Goal: Check status: Check status

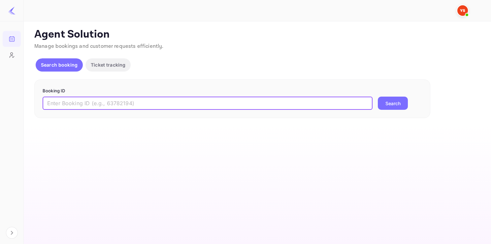
click at [90, 102] on input "text" at bounding box center [208, 103] width 330 height 13
paste input "9318705"
type input "9318705"
click at [378, 97] on button "Search" at bounding box center [393, 103] width 30 height 13
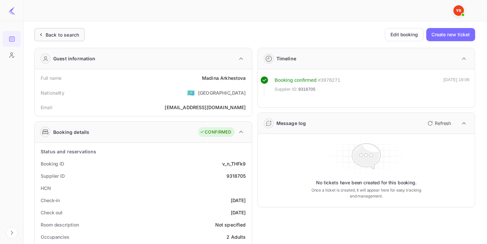
click at [58, 37] on div "Back to search" at bounding box center [62, 34] width 33 height 7
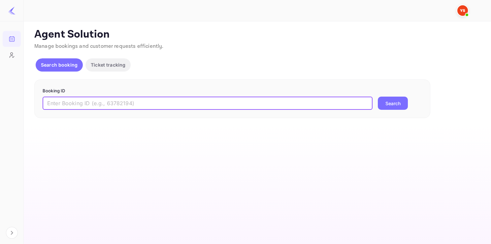
paste input "9001511"
click at [161, 101] on input "9001511" at bounding box center [208, 103] width 330 height 13
type input "9001511"
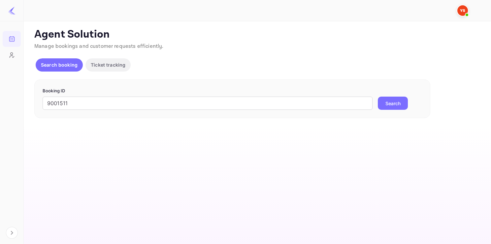
click at [381, 107] on button "Search" at bounding box center [393, 103] width 30 height 13
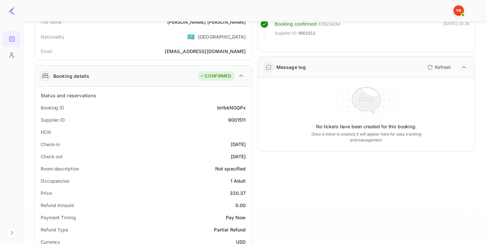
scroll to position [43, 0]
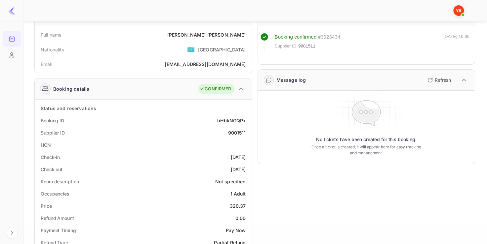
click at [237, 132] on div "9001511" at bounding box center [237, 132] width 18 height 7
copy div "9001511"
drag, startPoint x: 203, startPoint y: 36, endPoint x: 246, endPoint y: 36, distance: 42.9
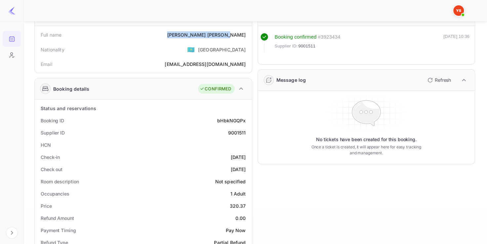
click at [246, 36] on div "Full name [PERSON_NAME]" at bounding box center [143, 35] width 212 height 12
copy div "[PERSON_NAME]"
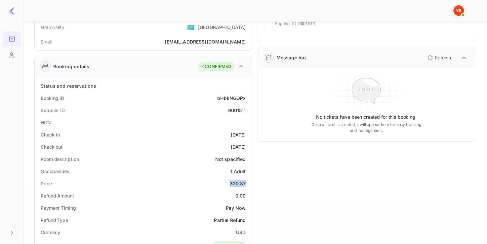
drag, startPoint x: 229, startPoint y: 184, endPoint x: 248, endPoint y: 184, distance: 19.5
click at [248, 184] on div "Price 320.37" at bounding box center [143, 184] width 212 height 12
copy div "320.37"
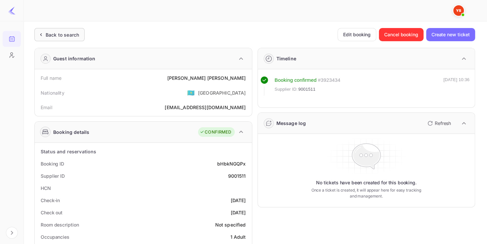
click at [61, 40] on div "Back to search" at bounding box center [59, 34] width 50 height 13
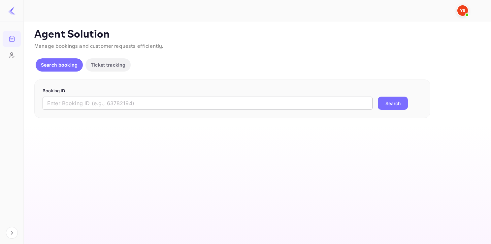
click at [112, 110] on div "Booking ID ​ Search" at bounding box center [232, 99] width 396 height 39
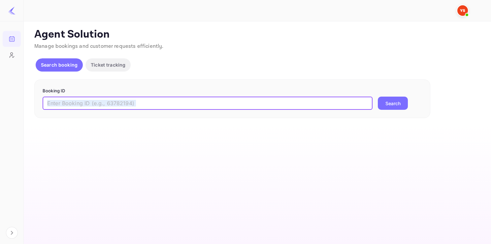
click at [112, 110] on input "text" at bounding box center [208, 103] width 330 height 13
paste input "7056195"
type input "7056195"
click at [378, 97] on button "Search" at bounding box center [393, 103] width 30 height 13
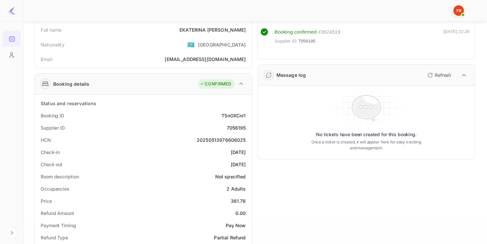
scroll to position [65, 0]
